Goal: Complete application form

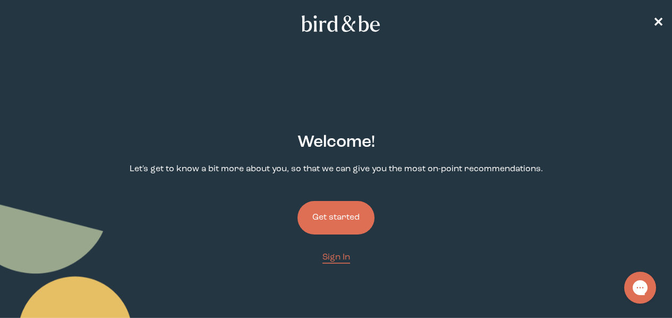
click at [342, 201] on button "Get started" at bounding box center [335, 217] width 77 height 33
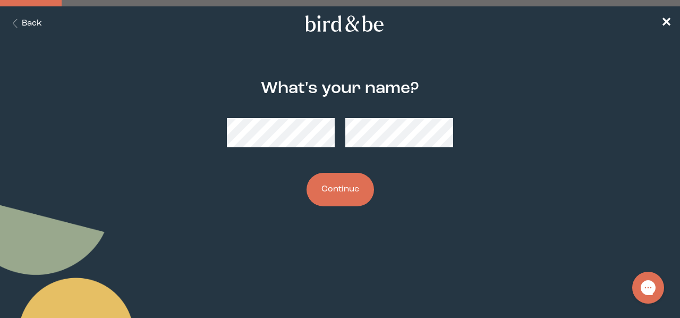
click at [306, 173] on button "Continue" at bounding box center [339, 189] width 67 height 33
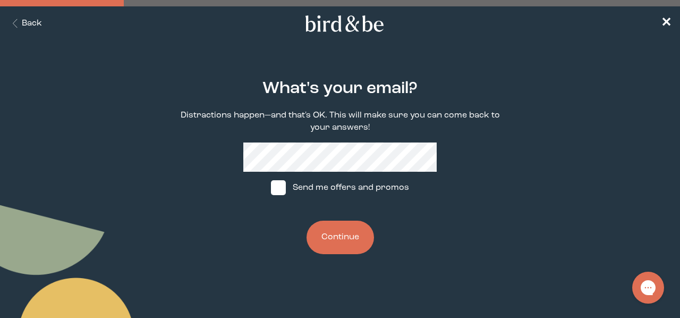
click at [283, 187] on span at bounding box center [278, 187] width 15 height 15
click at [271, 187] on input "Send me offers and promos" at bounding box center [270, 187] width 1 height 1
checkbox input "true"
click at [345, 238] on button "Continue" at bounding box center [339, 236] width 67 height 33
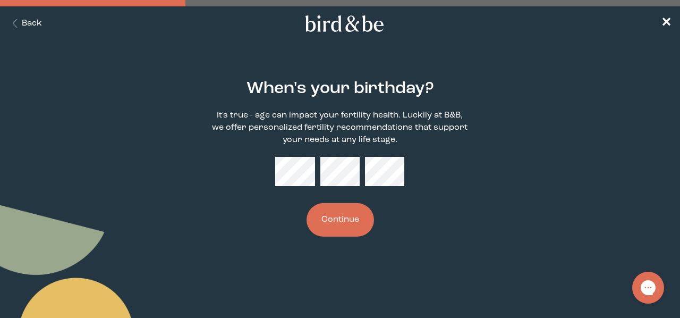
click at [326, 224] on button "Continue" at bounding box center [339, 219] width 67 height 33
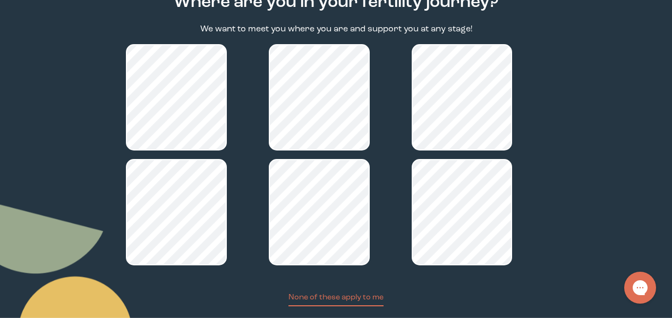
scroll to position [175, 0]
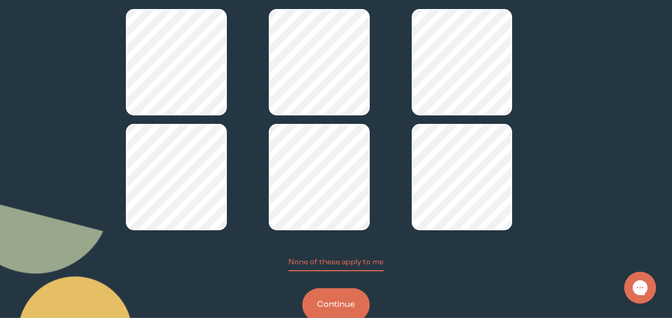
click at [352, 288] on button "Continue" at bounding box center [335, 304] width 67 height 33
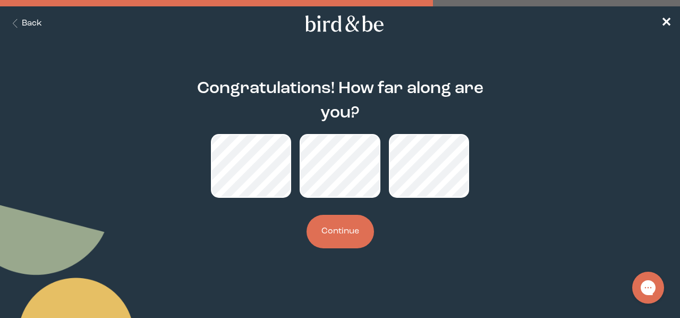
click at [362, 234] on button "Continue" at bounding box center [339, 231] width 67 height 33
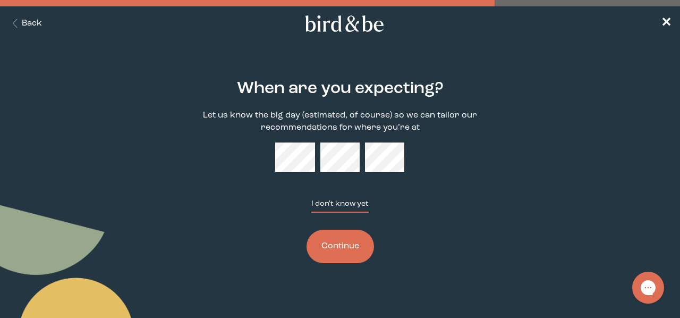
click at [336, 207] on button "I don't know yet" at bounding box center [339, 205] width 57 height 14
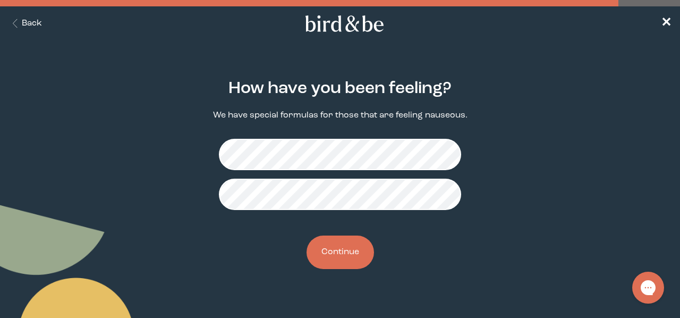
click at [361, 247] on button "Continue" at bounding box center [339, 251] width 67 height 33
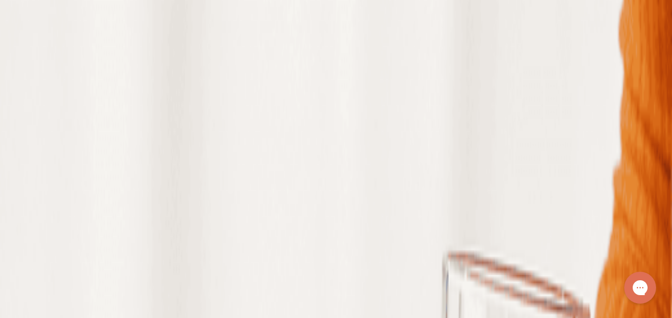
scroll to position [53, 0]
